Goal: Obtain resource: Obtain resource

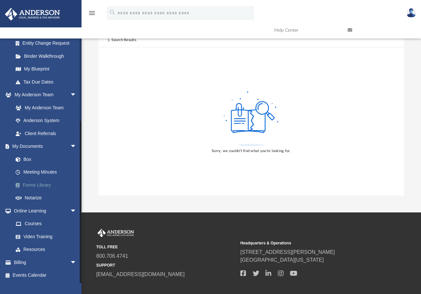
scroll to position [63, 0]
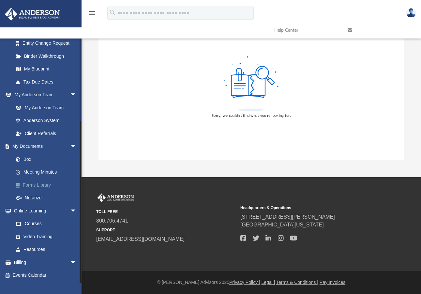
click at [43, 185] on link "Forms Library" at bounding box center [47, 185] width 77 height 13
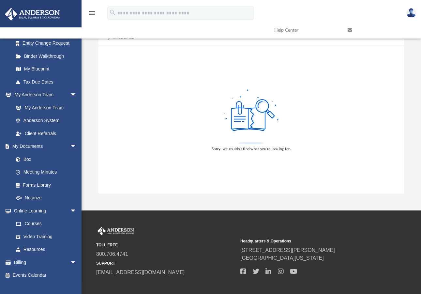
scroll to position [0, 0]
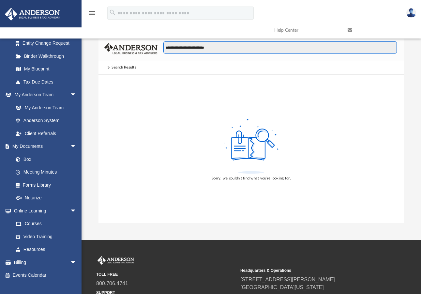
drag, startPoint x: 236, startPoint y: 48, endPoint x: 154, endPoint y: 48, distance: 81.9
click at [154, 48] on div "**********" at bounding box center [252, 49] width 306 height 23
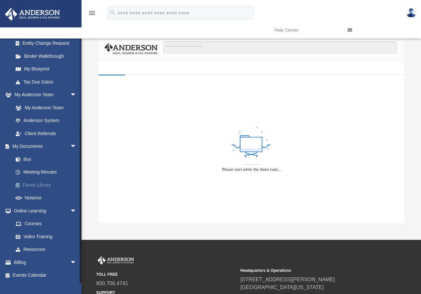
click at [29, 185] on link "Forms Library" at bounding box center [47, 185] width 77 height 13
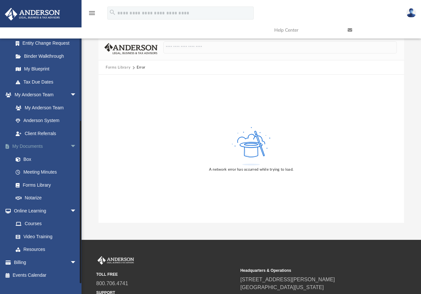
click at [24, 146] on link "My Documents arrow_drop_down" at bounding box center [46, 146] width 82 height 13
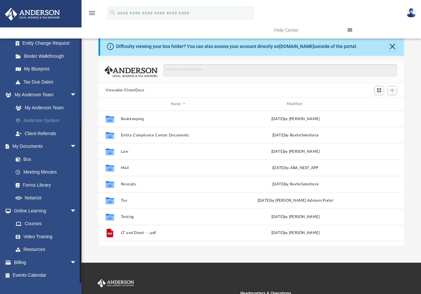
scroll to position [144, 301]
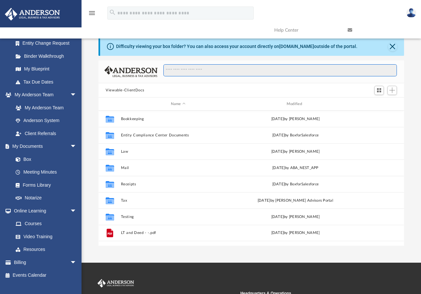
click at [169, 71] on input "Search files and folders" at bounding box center [281, 70] width 234 height 12
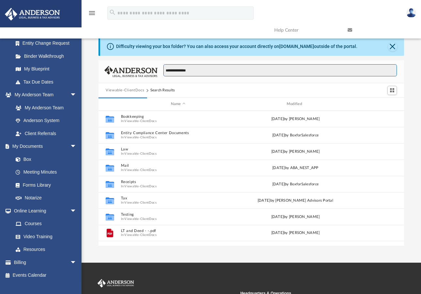
type input "**********"
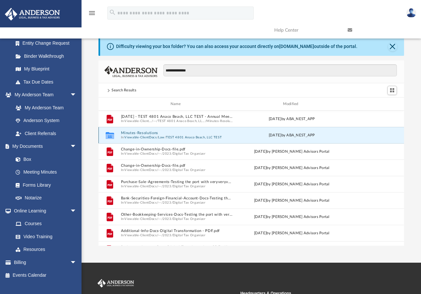
click at [141, 133] on button "Minutes-Resolutions" at bounding box center [177, 133] width 112 height 4
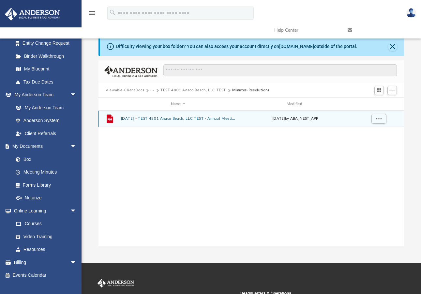
click at [183, 119] on button "[DATE] - TEST 4801 Anaco Beach, LLC TEST - Annual Meeting.pdf" at bounding box center [178, 119] width 115 height 4
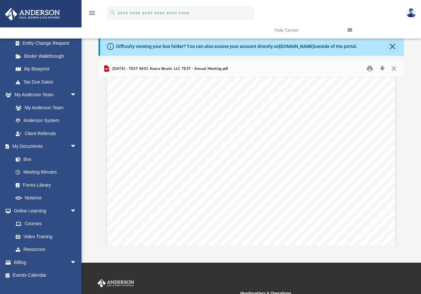
scroll to position [1743, 0]
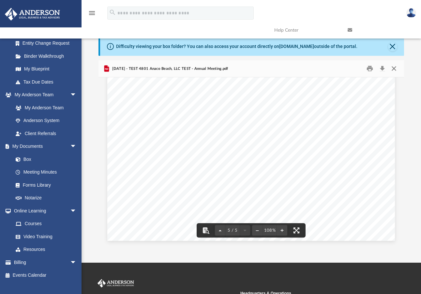
click at [396, 70] on button "Close" at bounding box center [394, 69] width 12 height 10
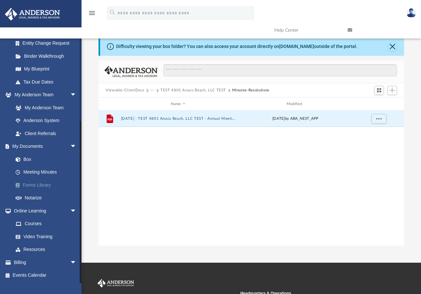
click at [38, 187] on link "Forms Library" at bounding box center [47, 185] width 77 height 13
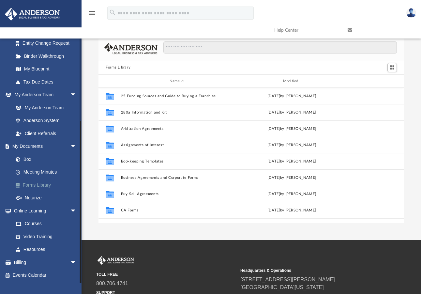
scroll to position [144, 301]
